Goal: Task Accomplishment & Management: Complete application form

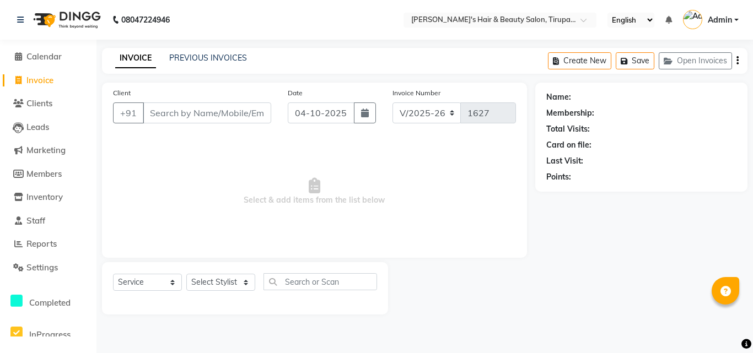
select select "5401"
select select "service"
click at [205, 110] on input "Client" at bounding box center [207, 113] width 128 height 21
type input "9765485567"
click at [235, 114] on span "Add Client" at bounding box center [243, 112] width 44 height 11
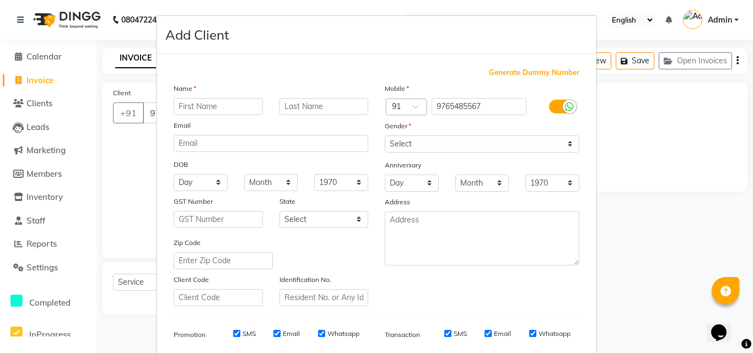
click at [223, 104] on input "text" at bounding box center [218, 106] width 89 height 17
type input "m"
type input "Milind"
click at [287, 105] on input "text" at bounding box center [323, 106] width 89 height 17
type input "Jadhav"
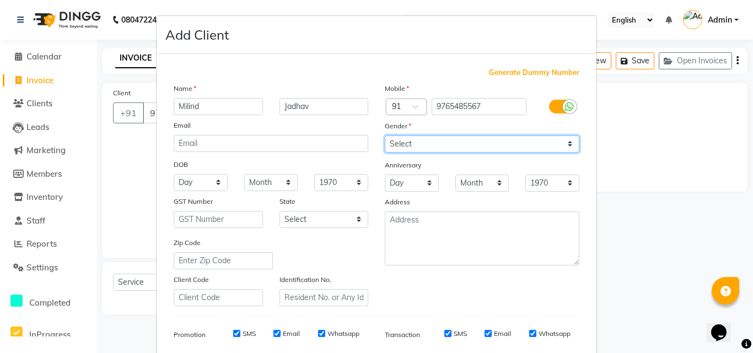
click at [397, 142] on select "Select [DEMOGRAPHIC_DATA] [DEMOGRAPHIC_DATA] Other Prefer Not To Say" at bounding box center [482, 144] width 195 height 17
select select "[DEMOGRAPHIC_DATA]"
click at [385, 136] on select "Select [DEMOGRAPHIC_DATA] [DEMOGRAPHIC_DATA] Other Prefer Not To Say" at bounding box center [482, 144] width 195 height 17
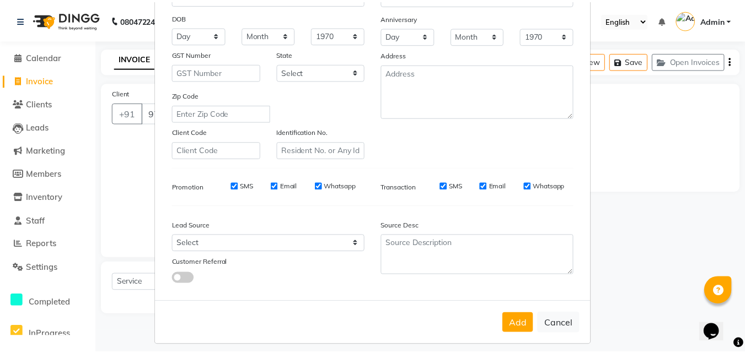
scroll to position [155, 0]
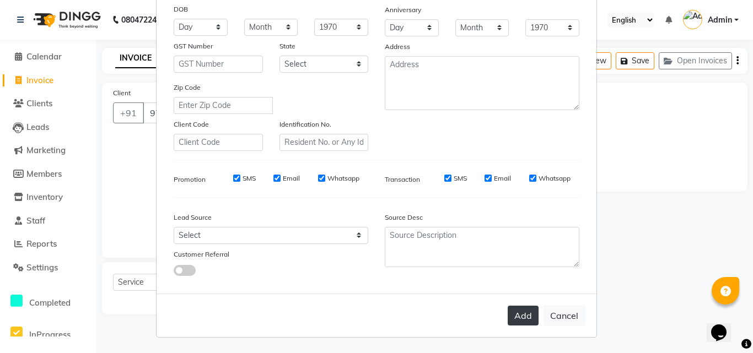
click at [522, 316] on button "Add" at bounding box center [523, 316] width 31 height 20
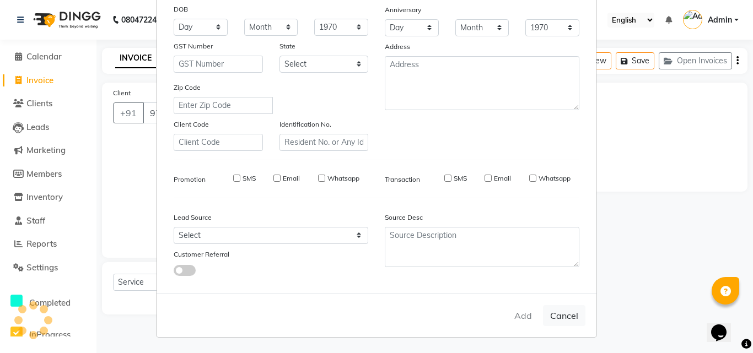
select select
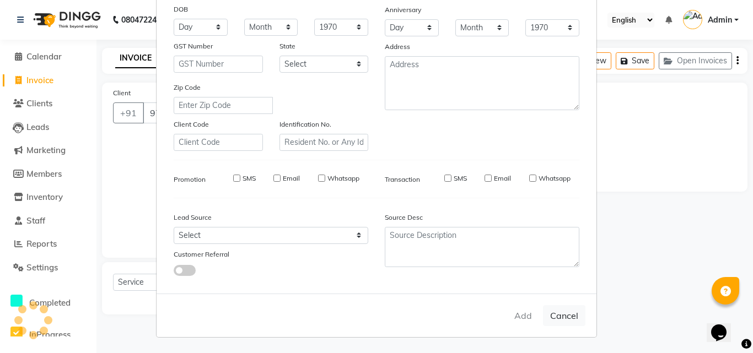
select select
checkbox input "false"
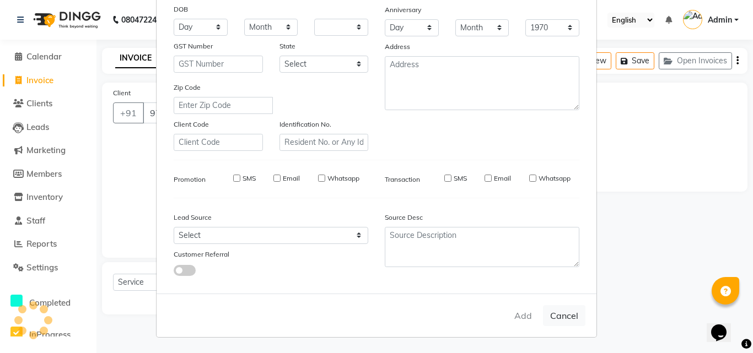
checkbox input "false"
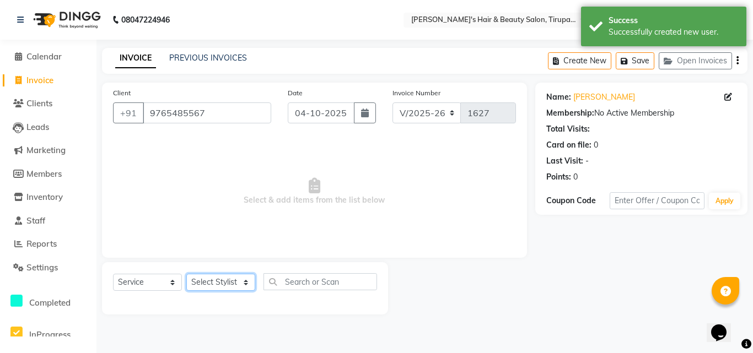
click at [230, 279] on select "Select Stylist [PERSON_NAME] [PERSON_NAME] Kajal [PERSON_NAME] [PERSON_NAME] [P…" at bounding box center [220, 282] width 69 height 17
select select "67903"
click at [186, 274] on select "Select Stylist [PERSON_NAME] [PERSON_NAME] Kajal [PERSON_NAME] [PERSON_NAME] [P…" at bounding box center [220, 282] width 69 height 17
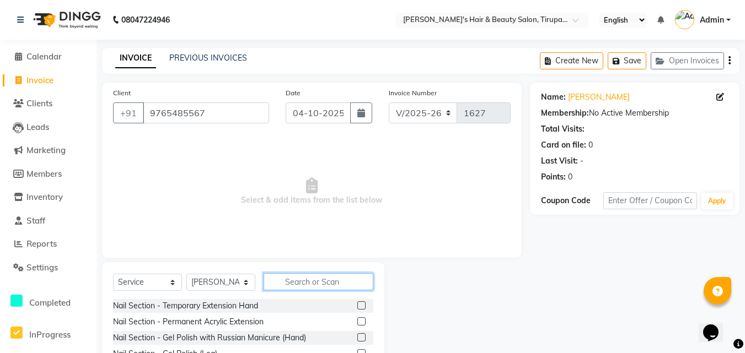
click at [286, 285] on input "text" at bounding box center [319, 281] width 110 height 17
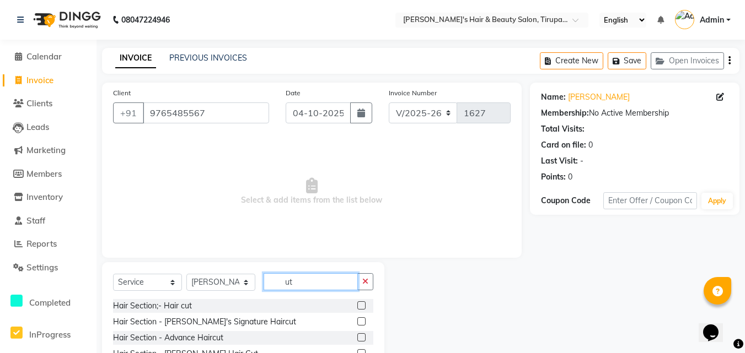
type input "ut"
click at [360, 306] on label at bounding box center [361, 306] width 8 height 8
click at [360, 306] on input "checkbox" at bounding box center [360, 306] width 7 height 7
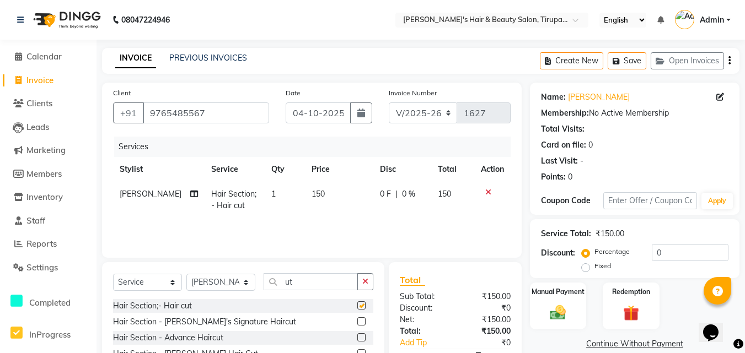
checkbox input "false"
click at [364, 281] on icon "button" at bounding box center [365, 282] width 6 height 8
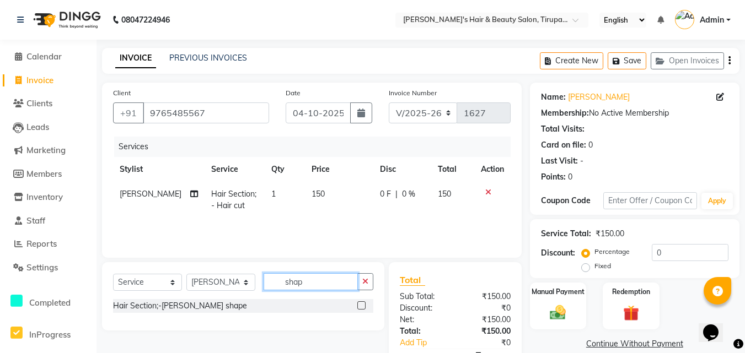
type input "shap"
click at [361, 303] on label at bounding box center [361, 306] width 8 height 8
click at [361, 303] on input "checkbox" at bounding box center [360, 306] width 7 height 7
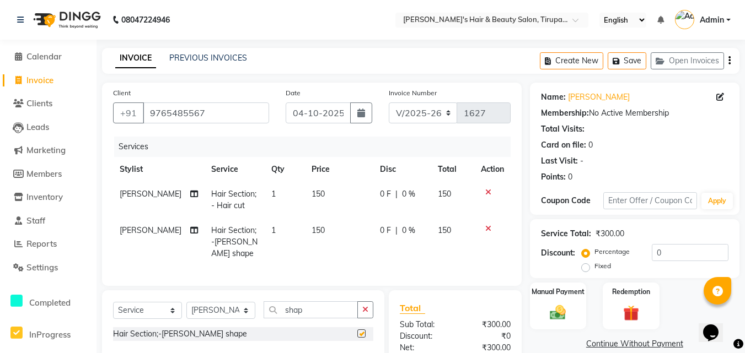
checkbox input "false"
click at [559, 309] on img at bounding box center [558, 312] width 27 height 19
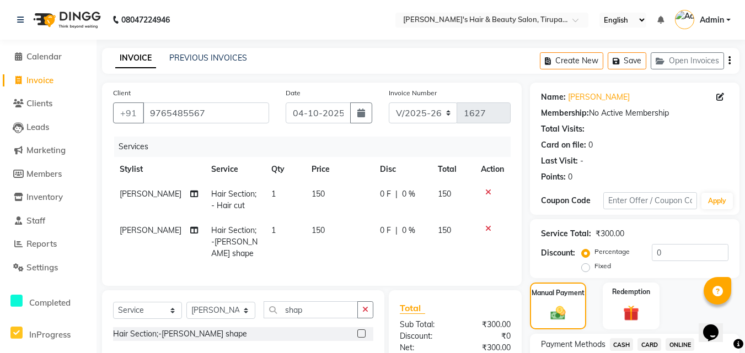
scroll to position [309, 0]
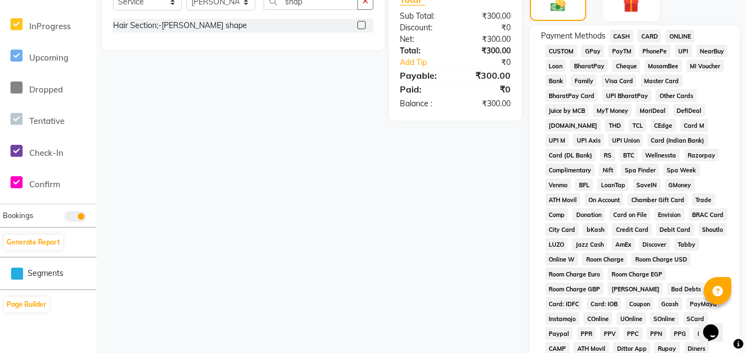
click at [593, 50] on span "GPay" at bounding box center [592, 51] width 23 height 13
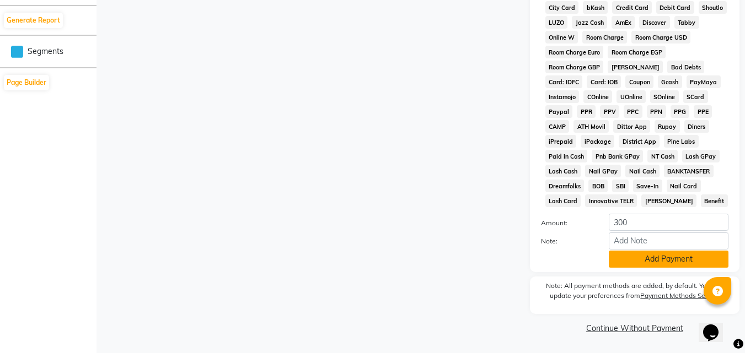
click at [668, 260] on button "Add Payment" at bounding box center [669, 259] width 120 height 17
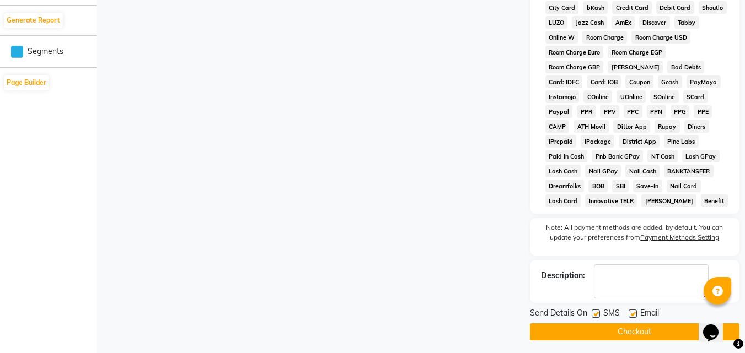
click at [621, 329] on button "Checkout" at bounding box center [634, 332] width 209 height 17
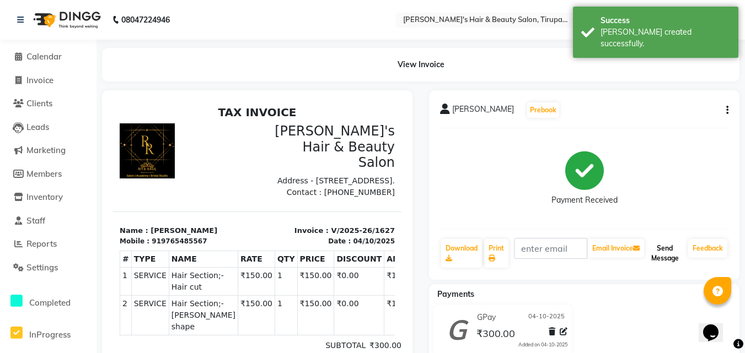
click at [659, 251] on button "Send Message" at bounding box center [664, 253] width 37 height 29
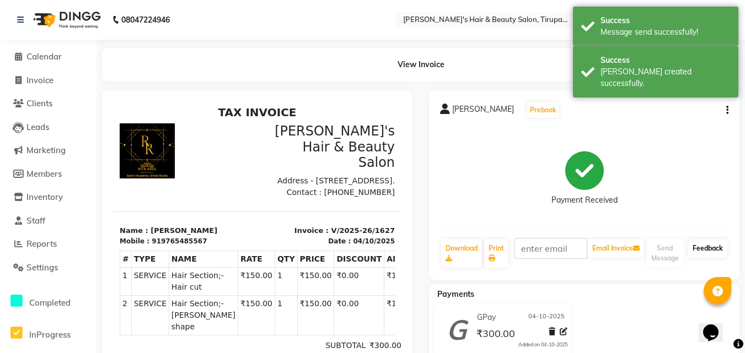
click at [710, 243] on link "Feedback" at bounding box center [707, 248] width 39 height 19
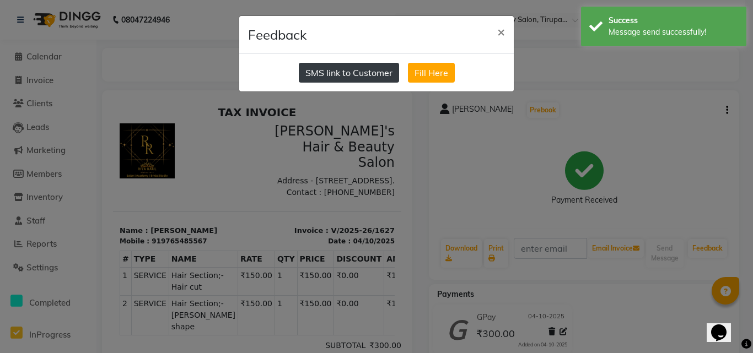
click at [336, 72] on button "SMS link to Customer" at bounding box center [349, 73] width 100 height 20
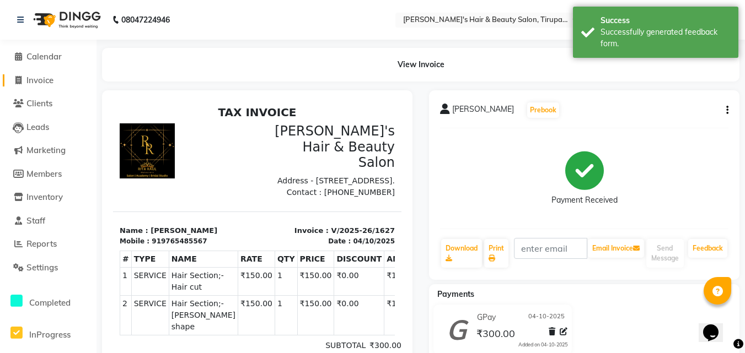
click at [46, 78] on span "Invoice" at bounding box center [39, 80] width 27 height 10
select select "service"
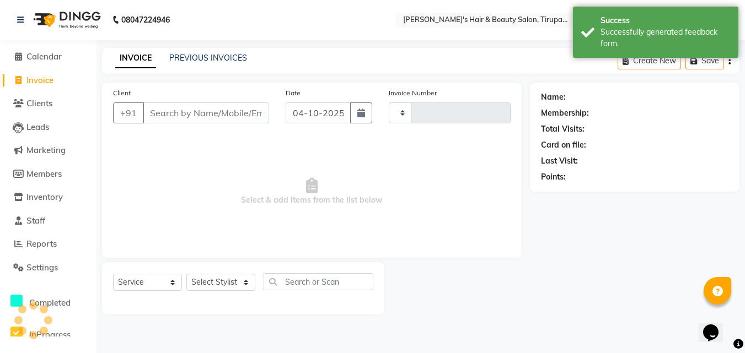
type input "1628"
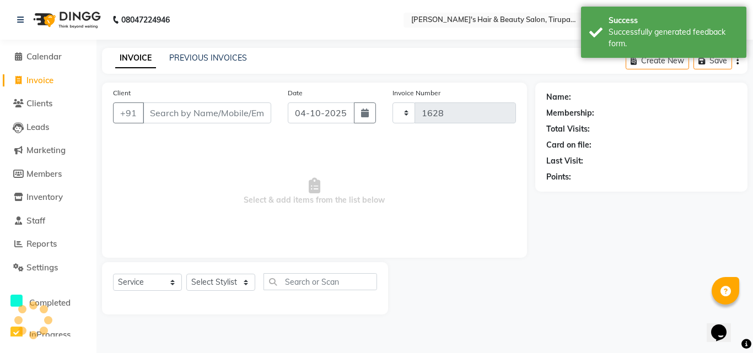
select select "5401"
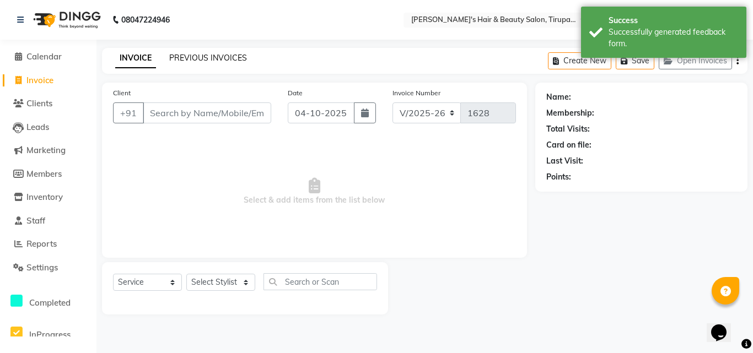
click at [222, 56] on link "PREVIOUS INVOICES" at bounding box center [208, 58] width 78 height 10
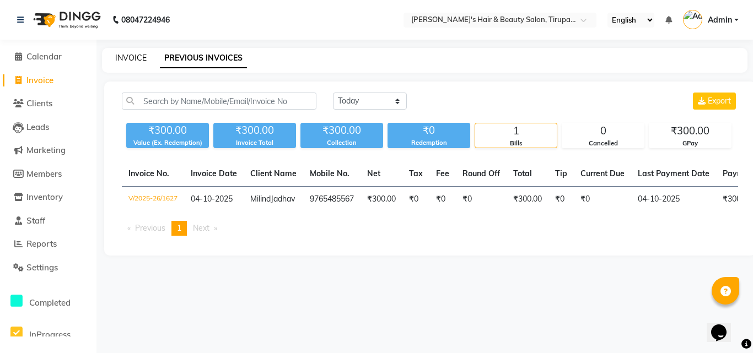
click at [127, 56] on link "INVOICE" at bounding box center [130, 58] width 31 height 10
select select "service"
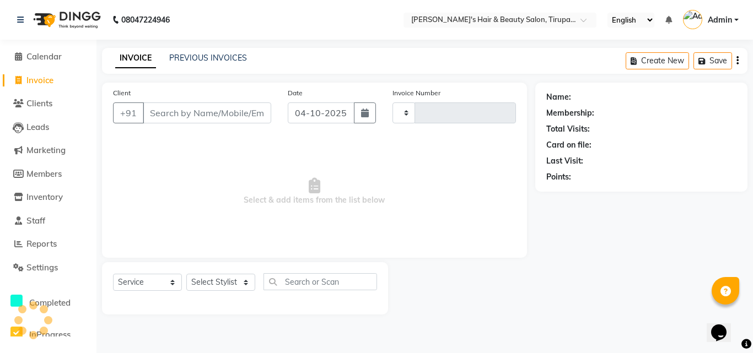
type input "1628"
select select "5401"
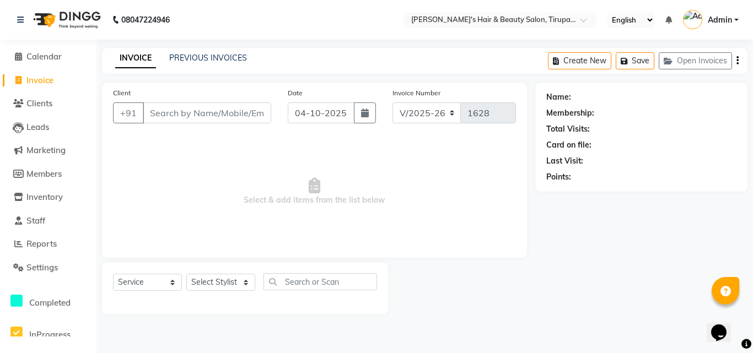
click at [159, 116] on input "Client" at bounding box center [207, 113] width 128 height 21
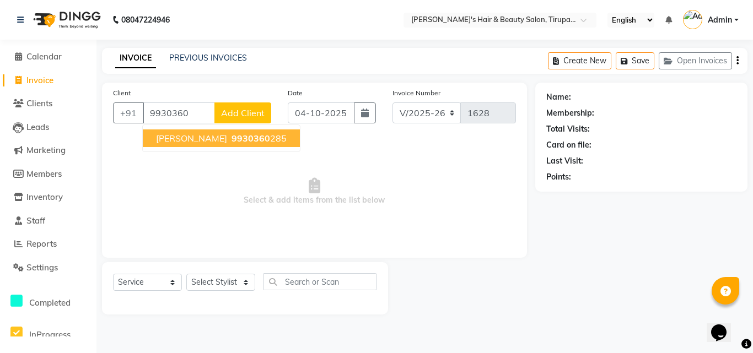
click at [185, 141] on span "[PERSON_NAME]" at bounding box center [191, 138] width 71 height 11
type input "9930360285"
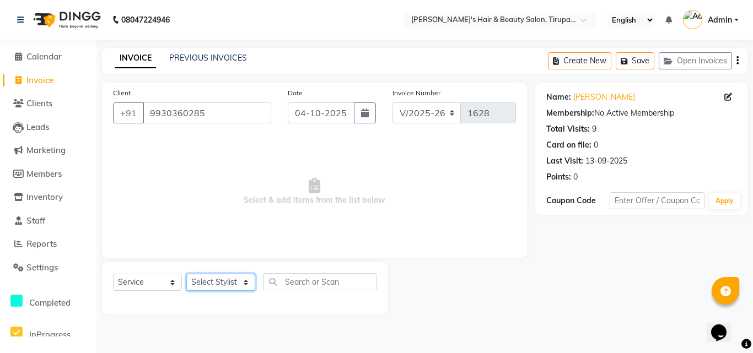
click at [225, 280] on select "Select Stylist [PERSON_NAME] [PERSON_NAME] Kajal [PERSON_NAME] [PERSON_NAME] [P…" at bounding box center [220, 282] width 69 height 17
select select "67904"
click at [186, 274] on select "Select Stylist [PERSON_NAME] [PERSON_NAME] Kajal [PERSON_NAME] [PERSON_NAME] [P…" at bounding box center [220, 282] width 69 height 17
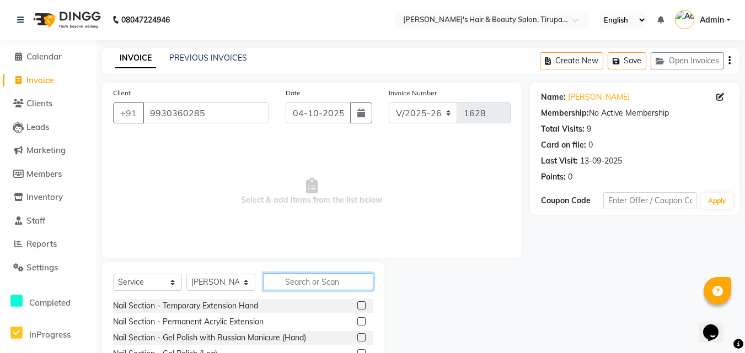
click at [322, 286] on input "text" at bounding box center [319, 281] width 110 height 17
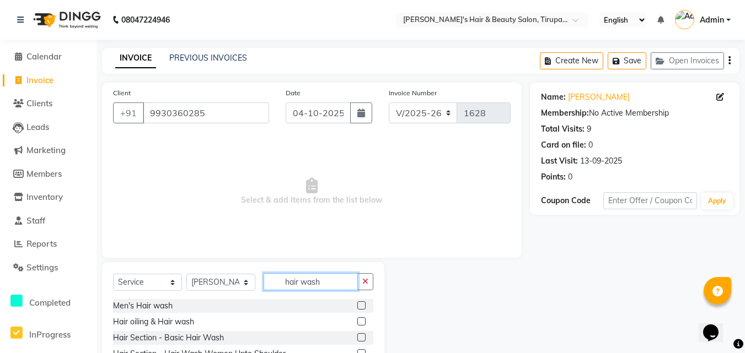
type input "hair wash"
click at [359, 303] on label at bounding box center [361, 306] width 8 height 8
click at [359, 303] on input "checkbox" at bounding box center [360, 306] width 7 height 7
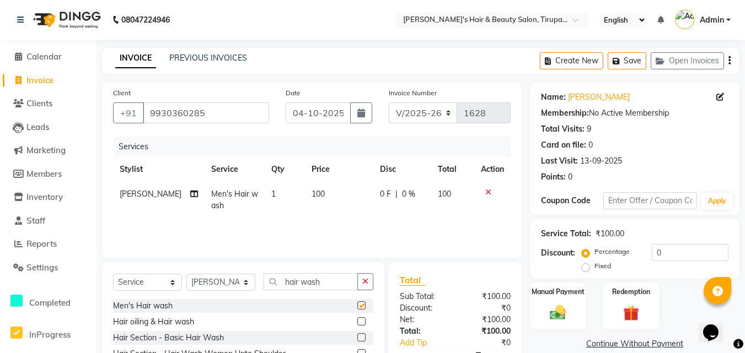
checkbox input "false"
click at [362, 336] on label at bounding box center [361, 338] width 8 height 8
click at [362, 336] on input "checkbox" at bounding box center [360, 338] width 7 height 7
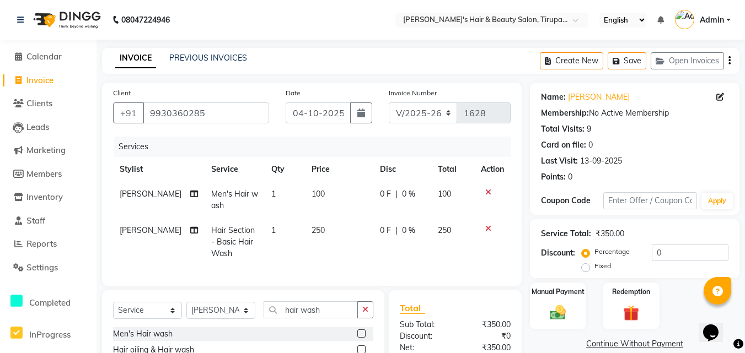
checkbox input "false"
click at [488, 192] on icon at bounding box center [488, 193] width 6 height 8
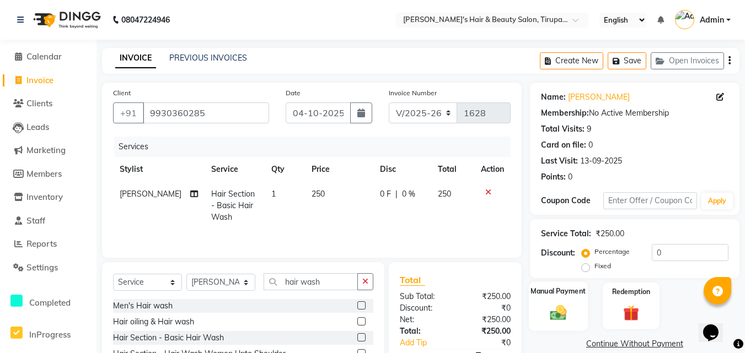
click at [578, 316] on div "Manual Payment" at bounding box center [558, 306] width 59 height 49
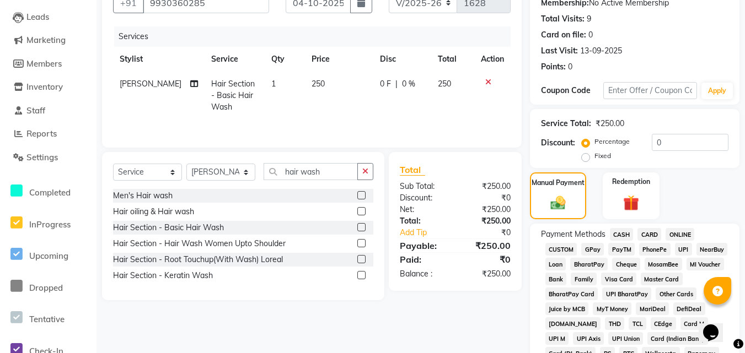
scroll to position [121, 0]
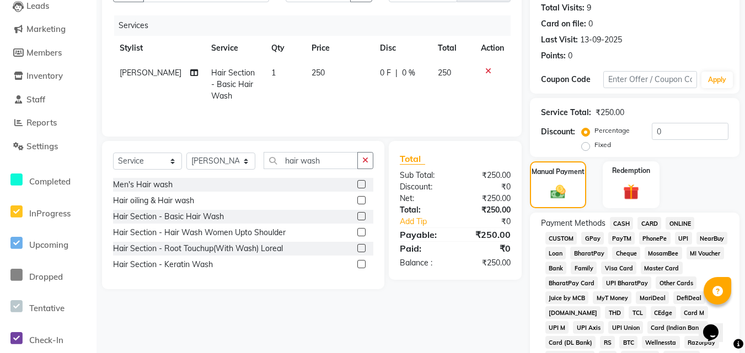
click at [593, 240] on span "GPay" at bounding box center [592, 238] width 23 height 13
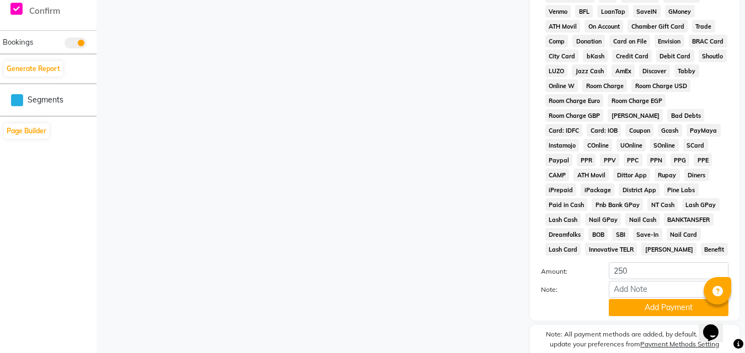
scroll to position [518, 0]
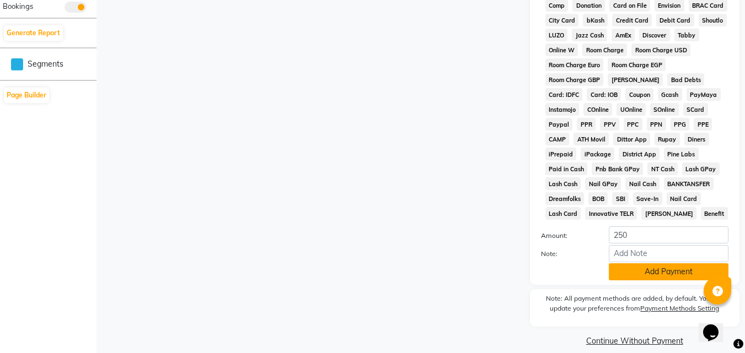
click at [686, 266] on button "Add Payment" at bounding box center [669, 272] width 120 height 17
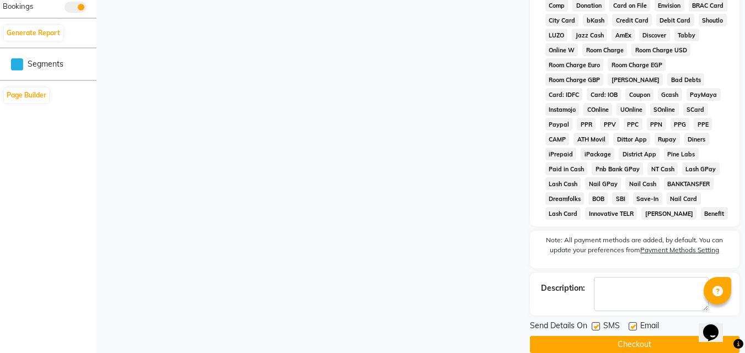
click at [660, 345] on button "Checkout" at bounding box center [634, 344] width 209 height 17
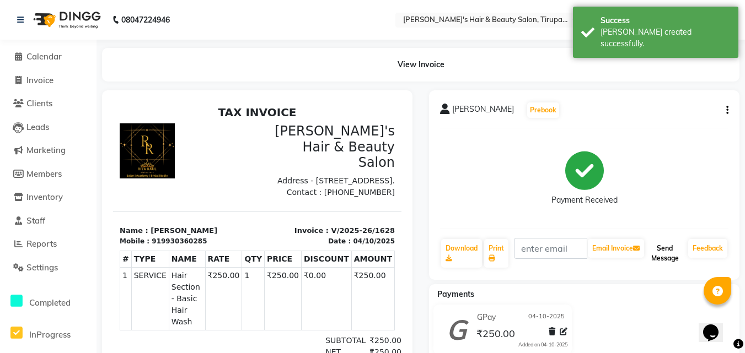
click at [654, 252] on button "Send Message" at bounding box center [664, 253] width 37 height 29
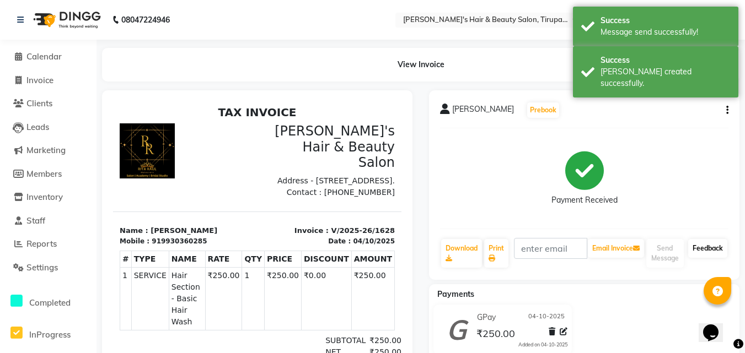
click at [712, 245] on link "Feedback" at bounding box center [707, 248] width 39 height 19
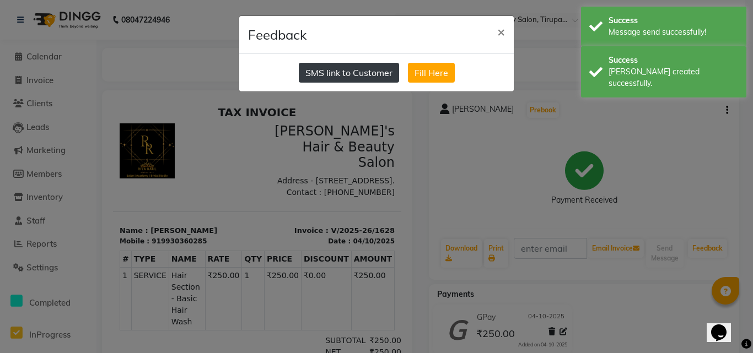
click at [380, 74] on button "SMS link to Customer" at bounding box center [349, 73] width 100 height 20
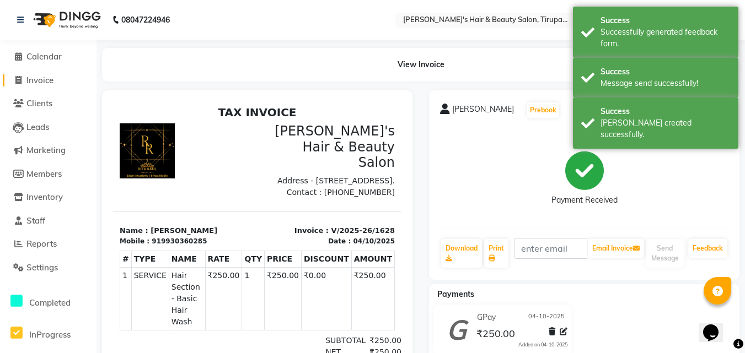
click at [44, 81] on span "Invoice" at bounding box center [39, 80] width 27 height 10
select select "service"
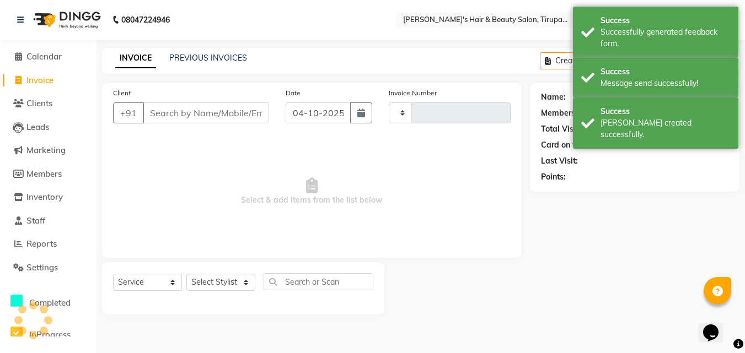
type input "1629"
select select "5401"
